Goal: Task Accomplishment & Management: Complete application form

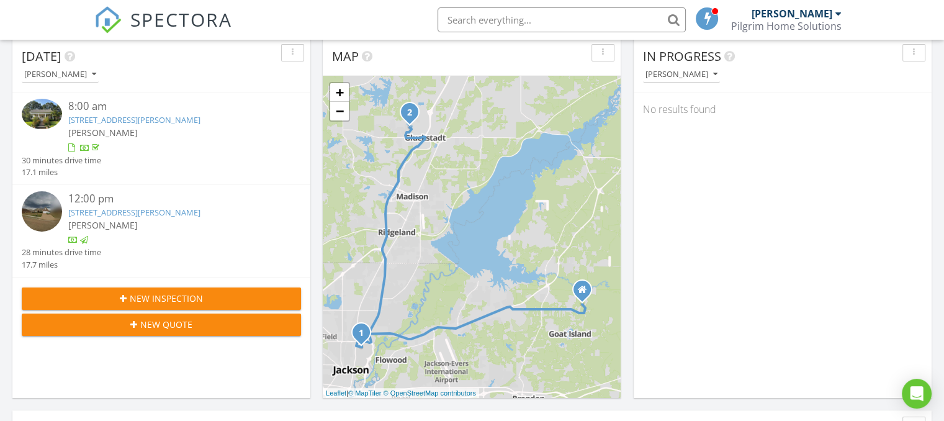
scroll to position [146, 0]
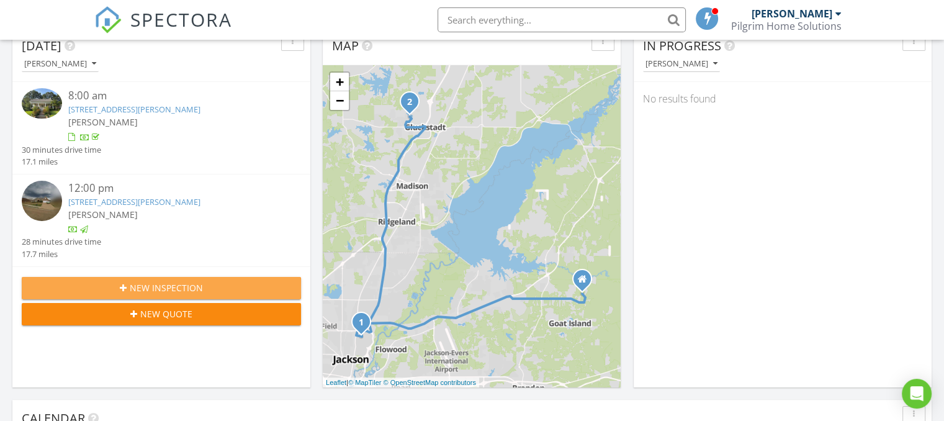
click at [74, 288] on div "New Inspection" at bounding box center [161, 287] width 259 height 13
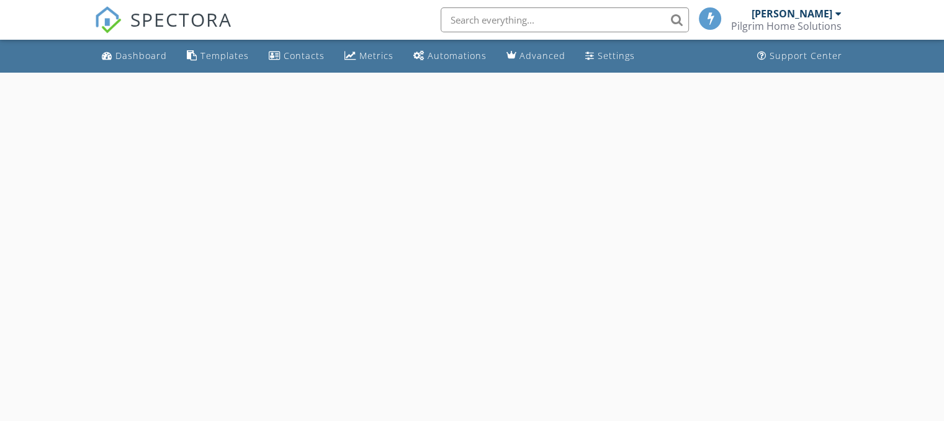
select select "7"
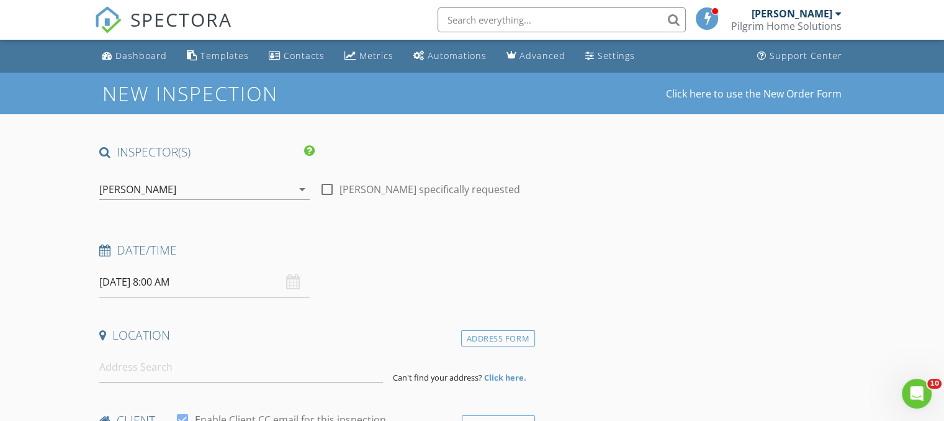
click at [109, 281] on input "08/28/2025 8:00 AM" at bounding box center [204, 282] width 210 height 30
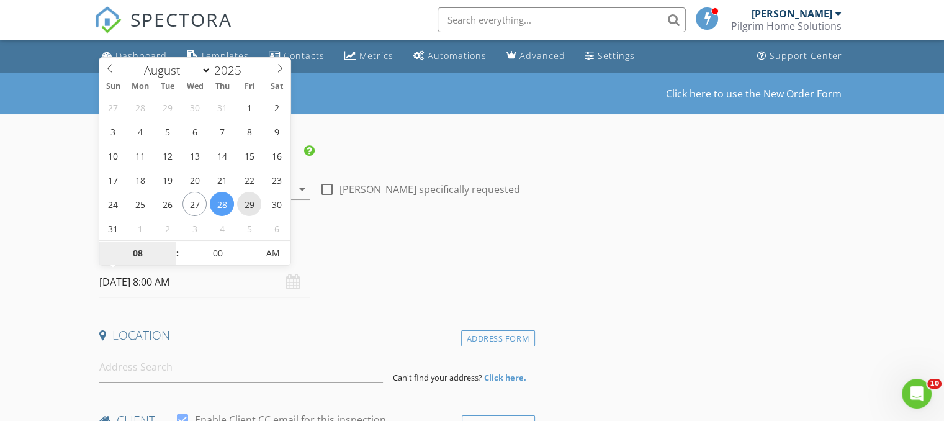
type input "[DATE] 8:00 AM"
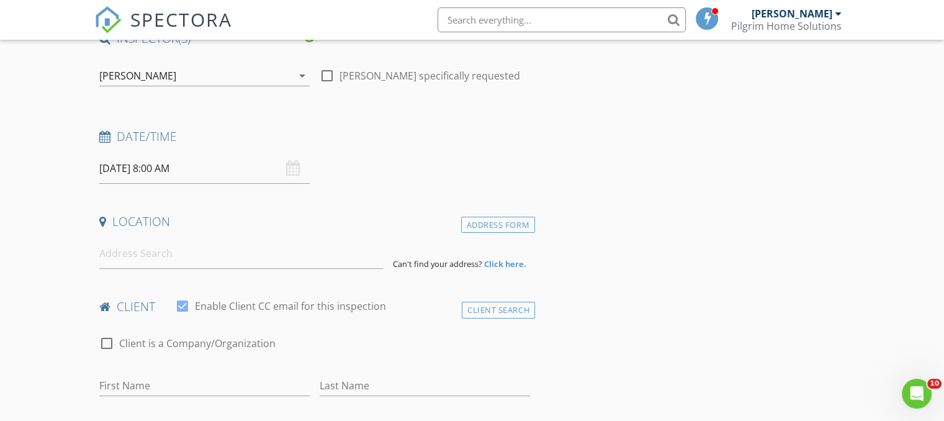
scroll to position [120, 0]
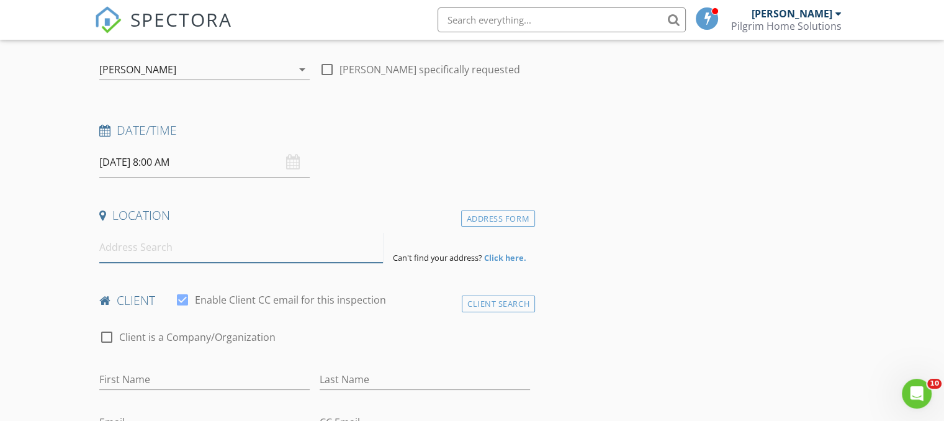
click at [116, 250] on input at bounding box center [241, 247] width 284 height 30
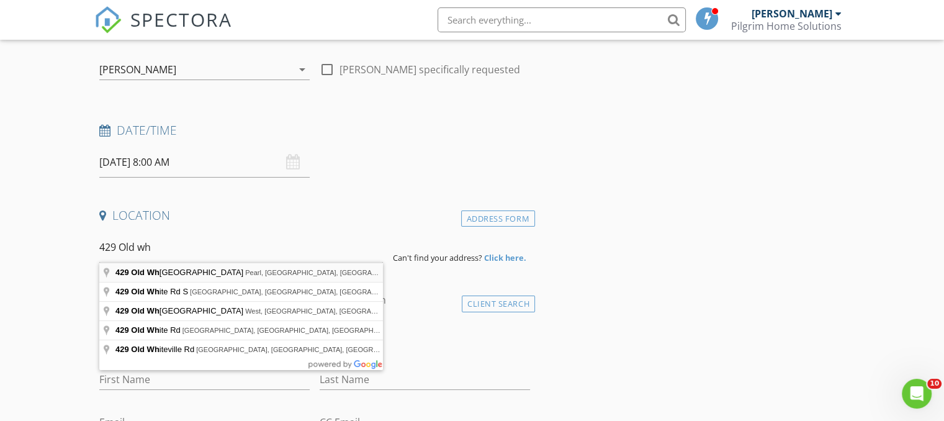
type input "429 Old Whitfield Road, Pearl, MS, USA"
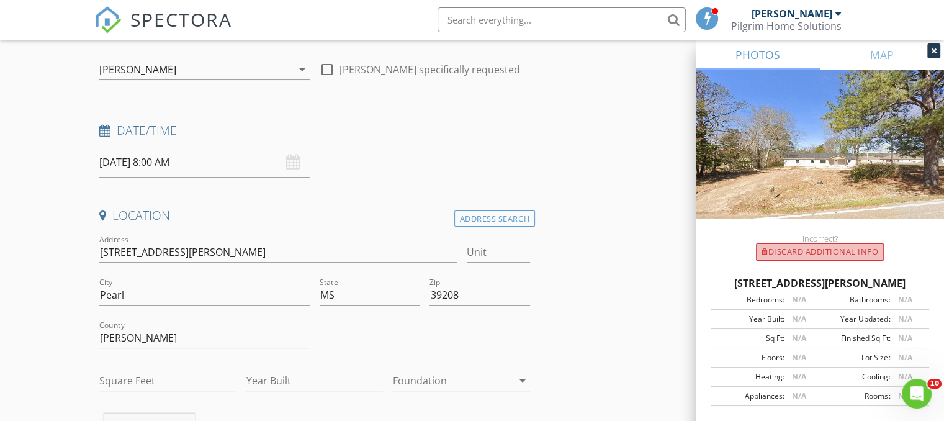
click at [824, 250] on div "Discard Additional info" at bounding box center [820, 251] width 128 height 17
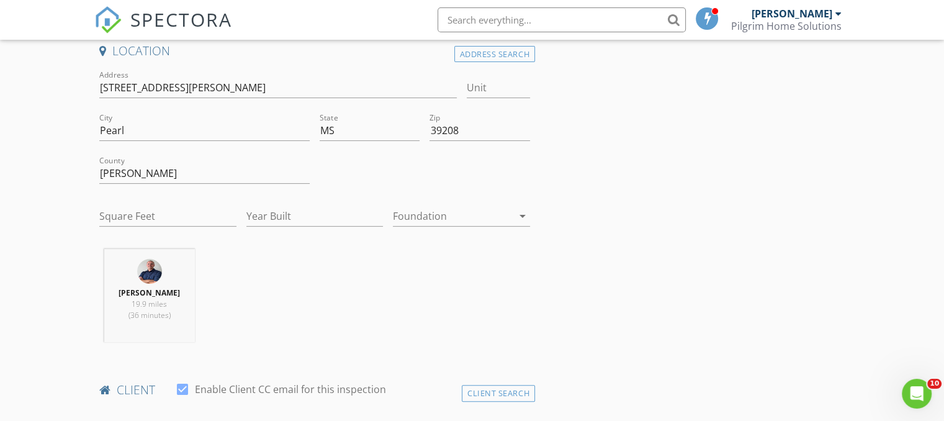
scroll to position [290, 0]
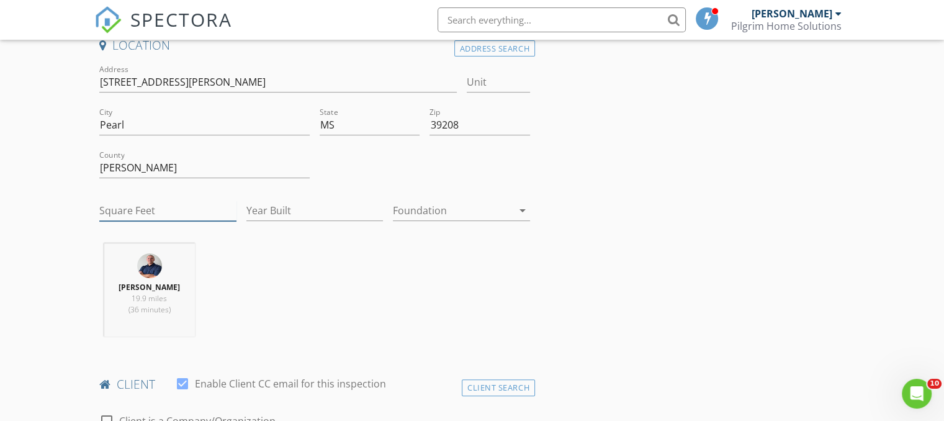
click at [132, 208] on input "Square Feet" at bounding box center [167, 210] width 137 height 20
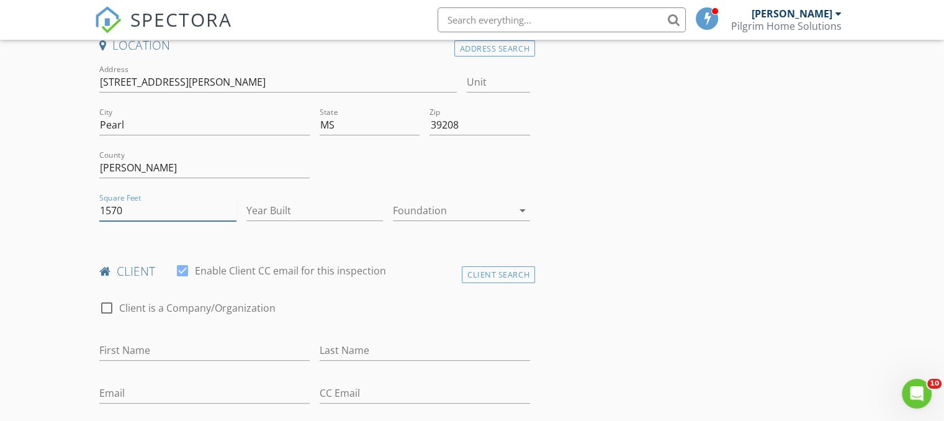
type input "1570"
click at [298, 211] on input "Year Built" at bounding box center [314, 210] width 137 height 20
type input "1970"
click at [444, 201] on div at bounding box center [453, 210] width 120 height 20
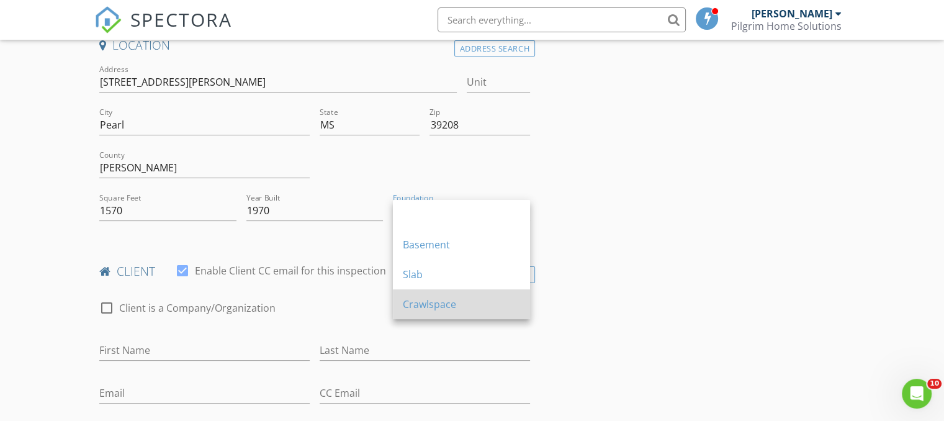
click at [438, 309] on div "Crawlspace" at bounding box center [461, 304] width 117 height 15
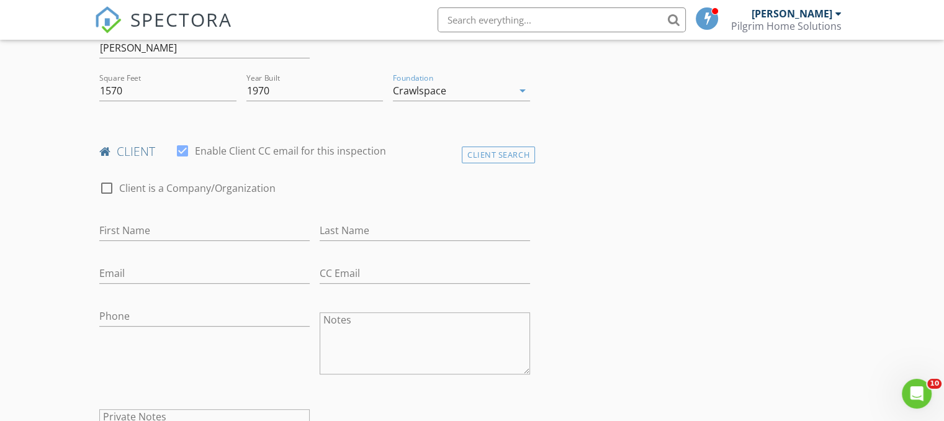
scroll to position [413, 0]
click at [184, 221] on input "First Name" at bounding box center [204, 227] width 210 height 20
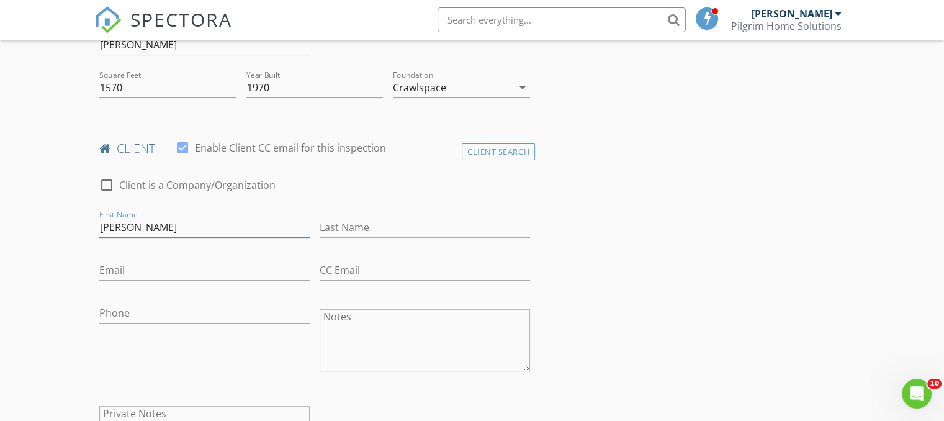
type input "[PERSON_NAME]"
click at [357, 218] on input "Last Name" at bounding box center [425, 227] width 210 height 20
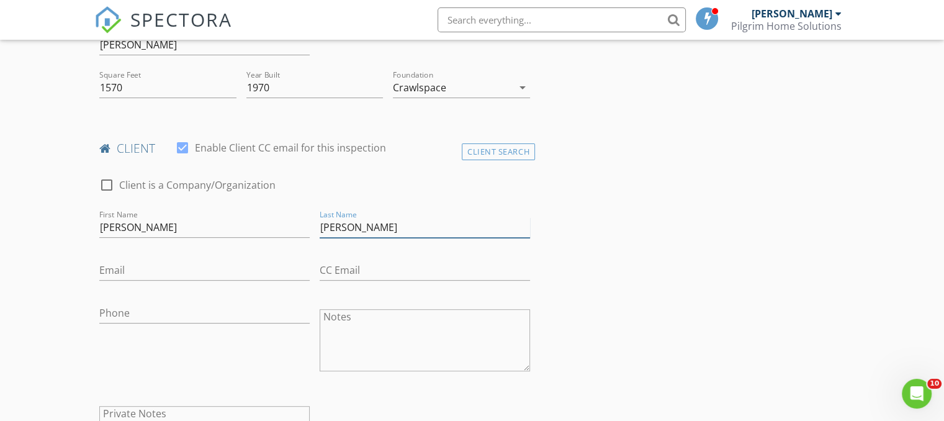
type input "[PERSON_NAME]"
click at [153, 269] on input "Email" at bounding box center [204, 270] width 210 height 20
type input "[EMAIL_ADDRESS][DOMAIN_NAME]"
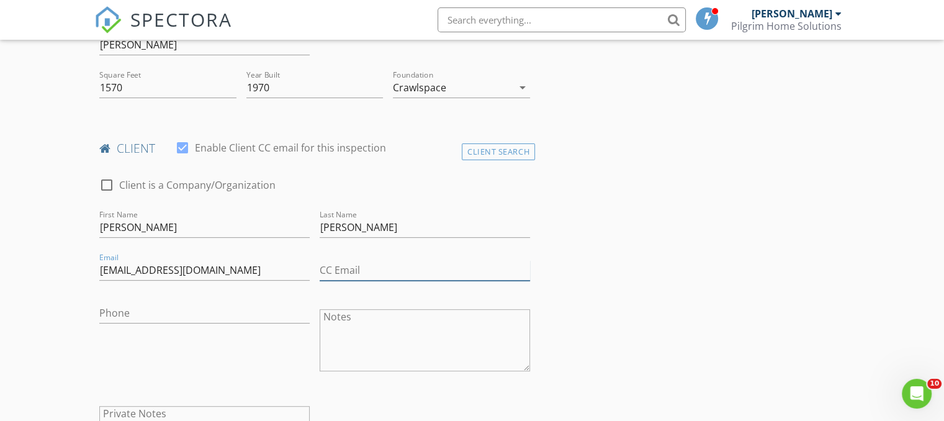
click at [342, 266] on input "CC Email" at bounding box center [425, 270] width 210 height 20
click at [164, 317] on input "Phone" at bounding box center [204, 316] width 210 height 20
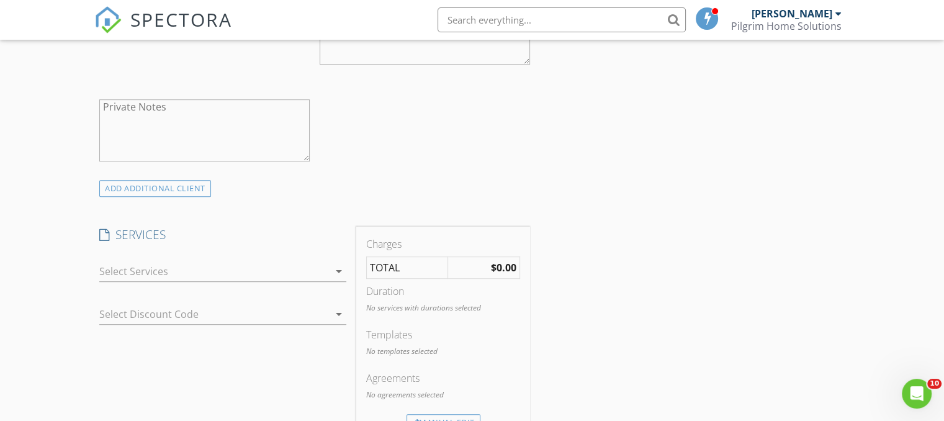
scroll to position [722, 0]
type input "[PHONE_NUMBER]"
click at [308, 265] on div at bounding box center [214, 269] width 230 height 20
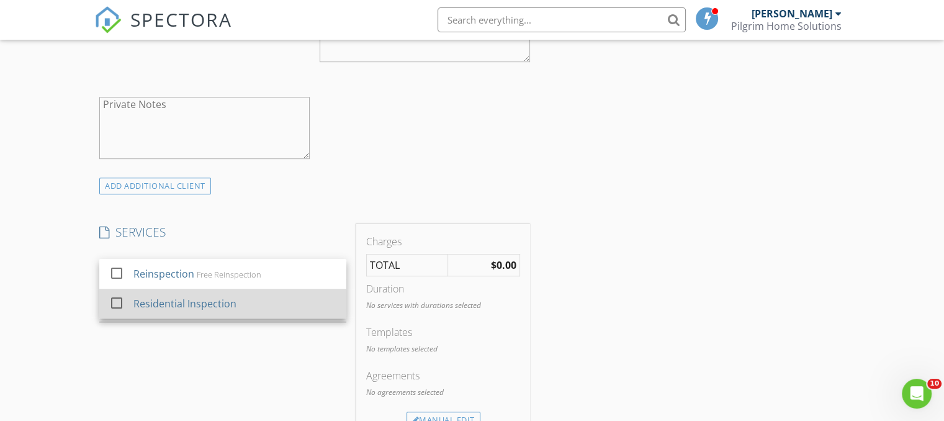
click at [183, 305] on div "Residential Inspection" at bounding box center [184, 303] width 103 height 15
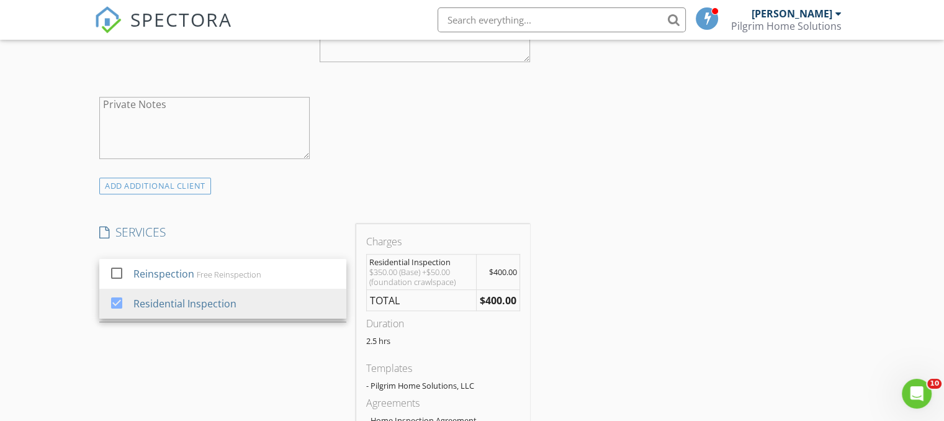
click at [611, 265] on div "INSPECTOR(S) check_box Adam Pilgrim PRIMARY Adam Pilgrim arrow_drop_down check_…" at bounding box center [471, 413] width 755 height 1983
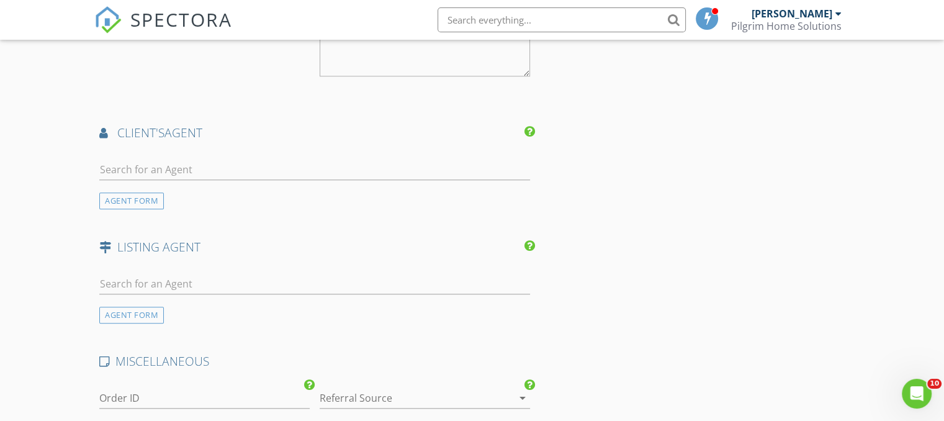
scroll to position [1335, 0]
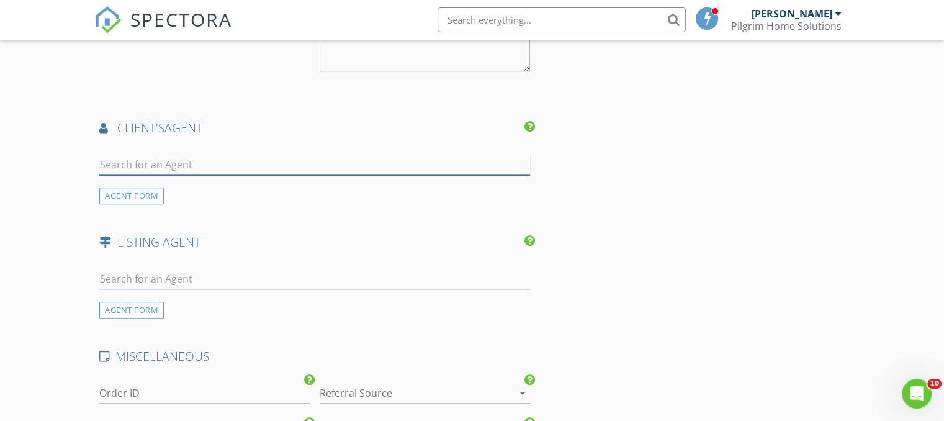
click at [192, 161] on input "text" at bounding box center [314, 164] width 431 height 20
type input "noah"
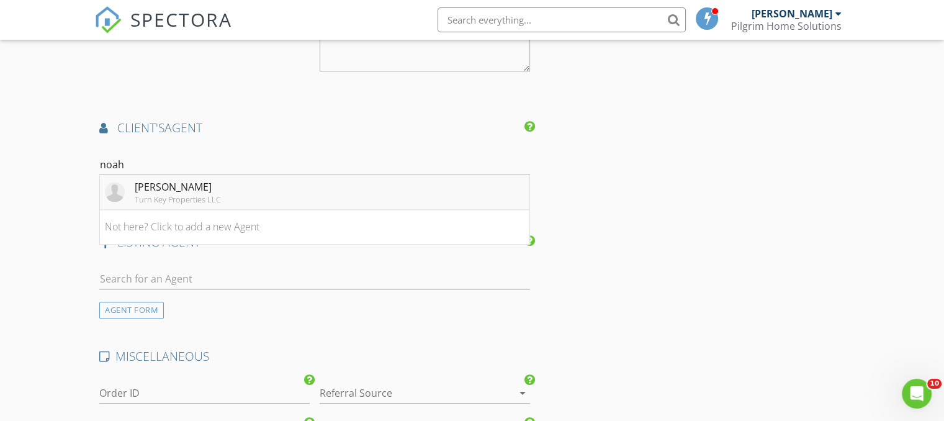
click at [181, 194] on div "Turn Key Properties LLC" at bounding box center [178, 199] width 86 height 10
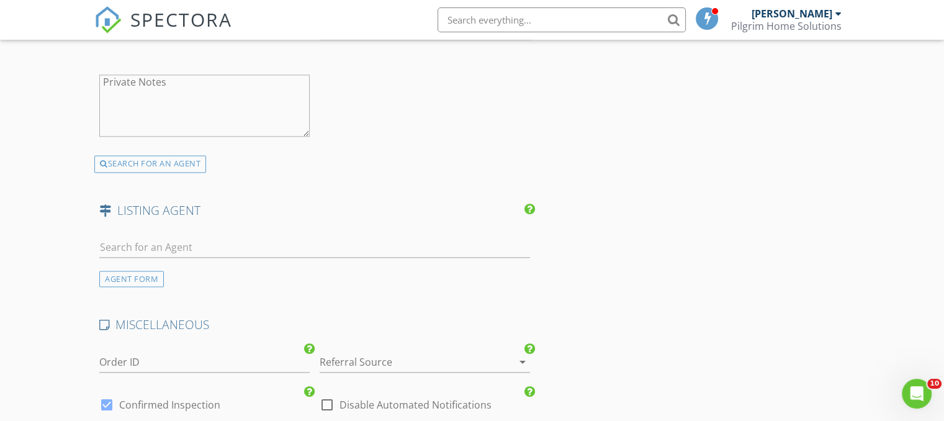
scroll to position [1658, 0]
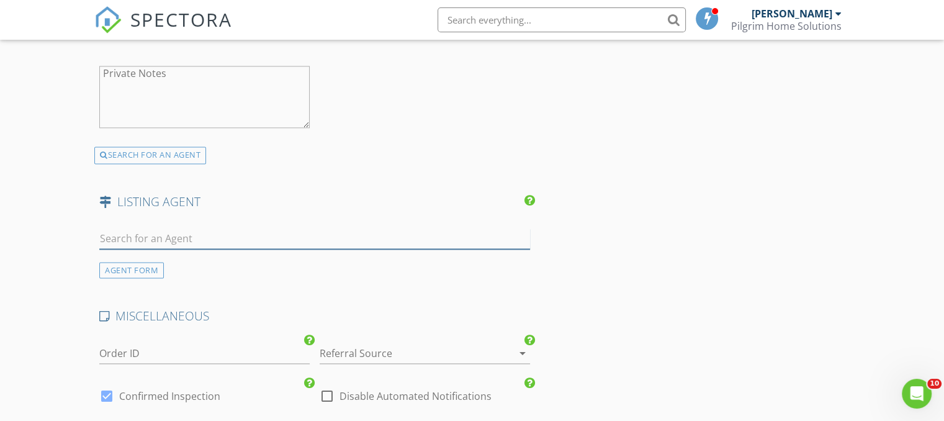
click at [190, 233] on input "text" at bounding box center [314, 238] width 431 height 20
type input "tris"
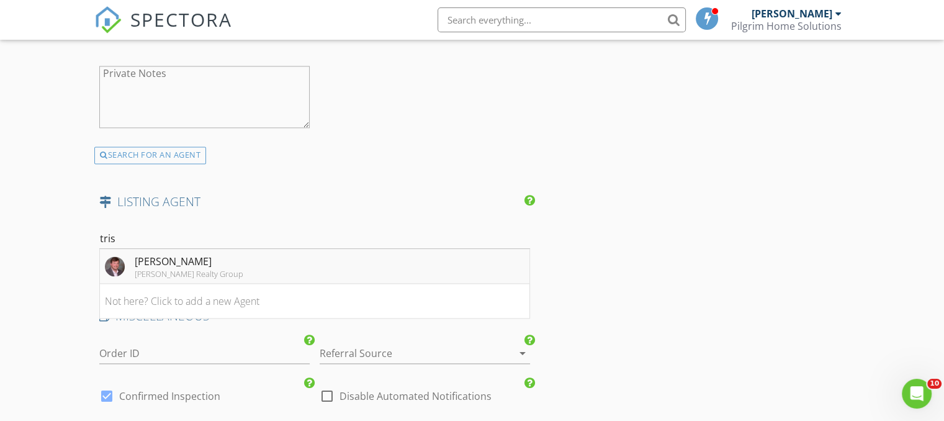
click at [132, 263] on div "Triston Cowan Cowan Realty Group" at bounding box center [174, 266] width 138 height 25
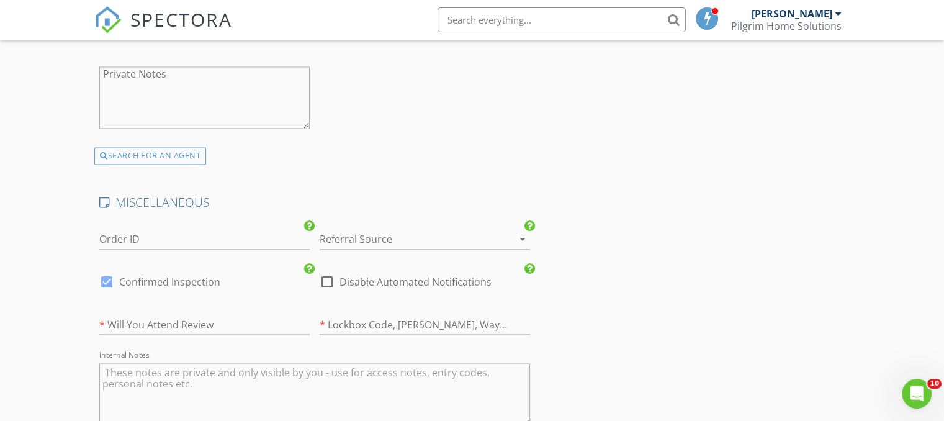
scroll to position [2090, 0]
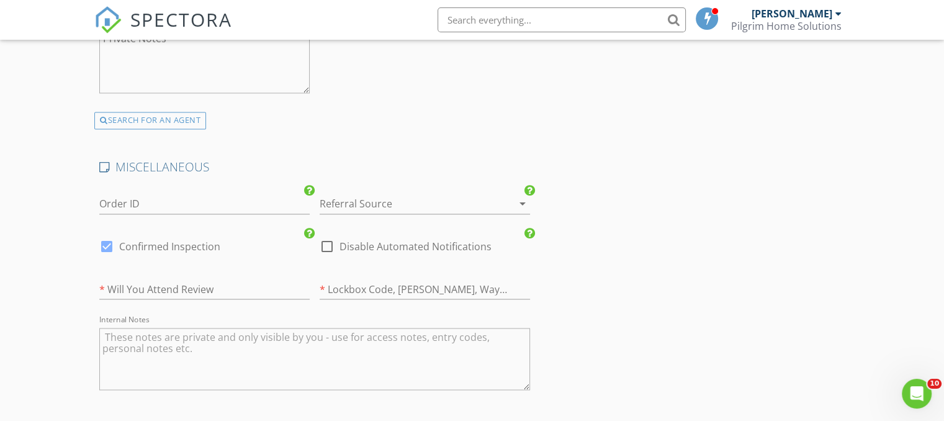
click at [442, 204] on div at bounding box center [408, 204] width 176 height 20
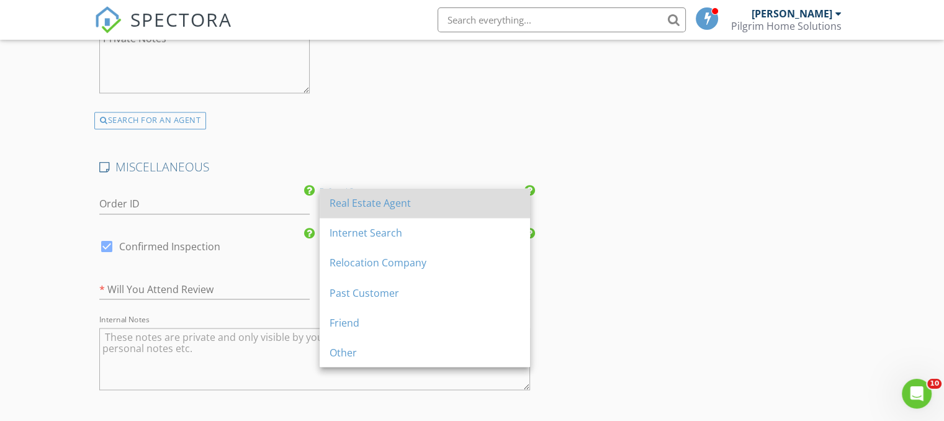
click at [375, 199] on div "Real Estate Agent" at bounding box center [424, 202] width 190 height 15
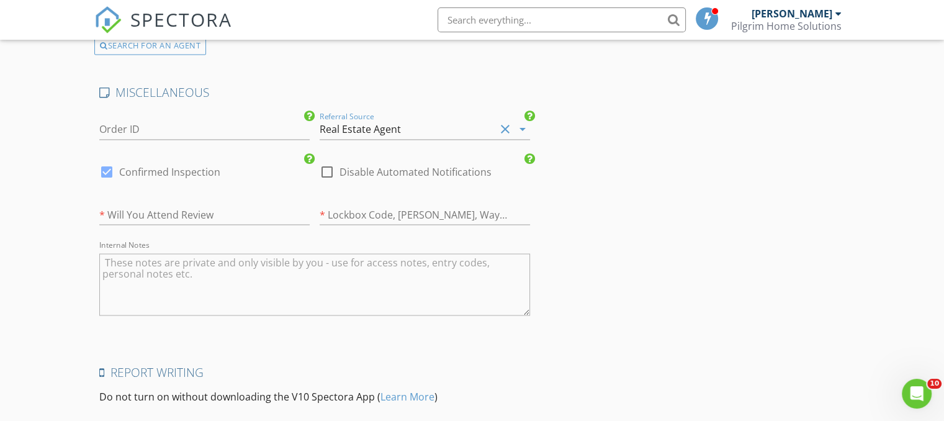
scroll to position [2171, 0]
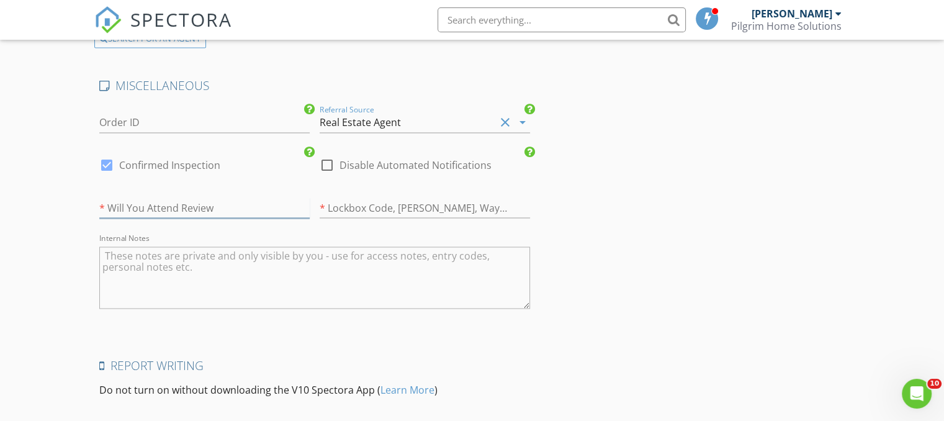
click at [201, 204] on input "text" at bounding box center [204, 207] width 210 height 20
click at [522, 117] on icon "arrow_drop_down" at bounding box center [522, 122] width 15 height 15
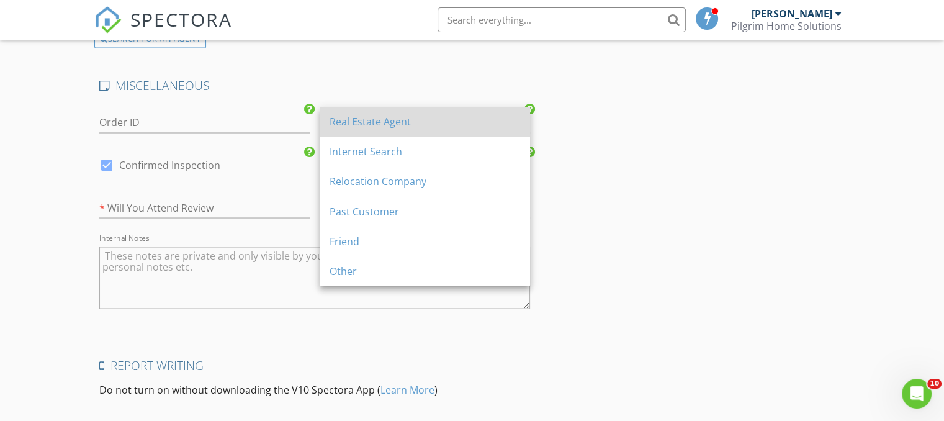
click at [392, 122] on div "Real Estate Agent" at bounding box center [424, 121] width 190 height 15
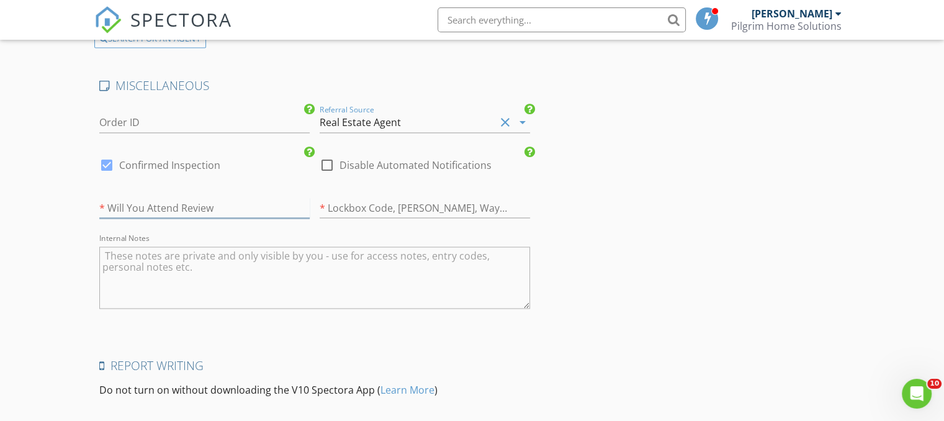
click at [159, 199] on input "text" at bounding box center [204, 207] width 210 height 20
type input "Yes"
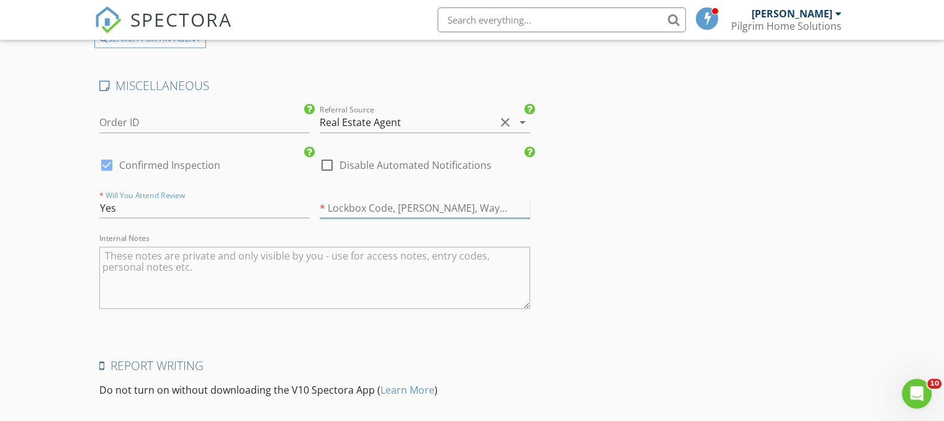
click at [366, 197] on input "text" at bounding box center [425, 207] width 210 height 20
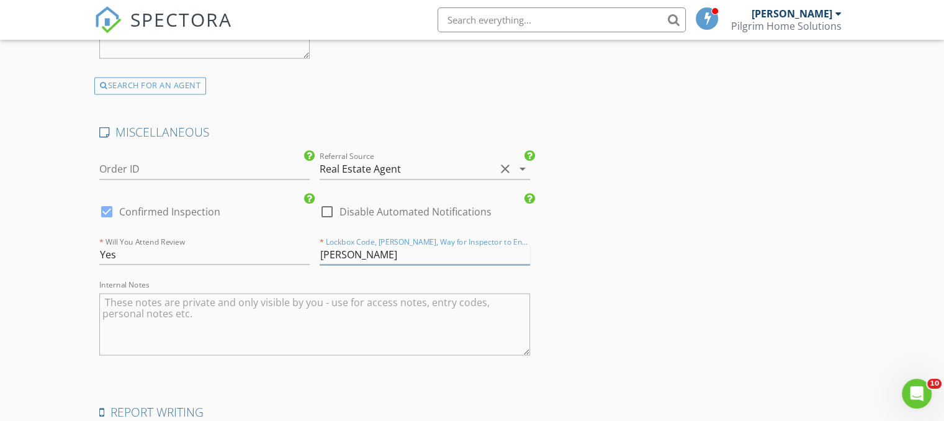
scroll to position [2296, 0]
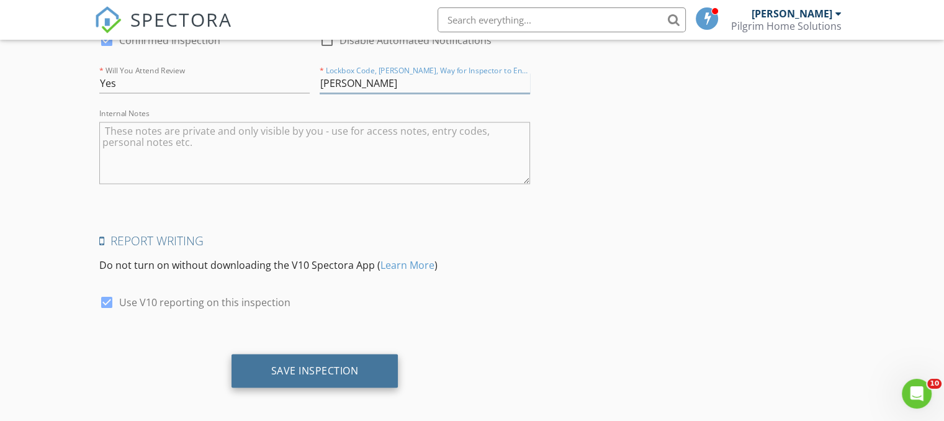
type input "[PERSON_NAME]"
click at [325, 364] on div "Save Inspection" at bounding box center [314, 370] width 87 height 12
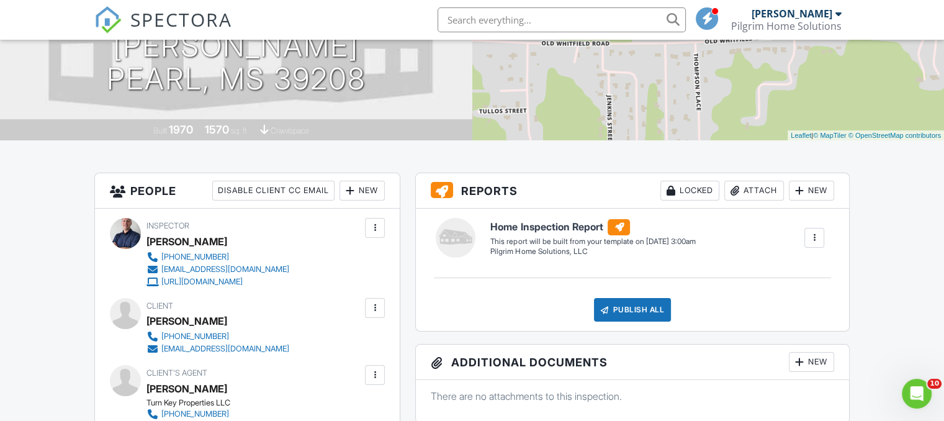
scroll to position [186, 0]
